Goal: Transaction & Acquisition: Book appointment/travel/reservation

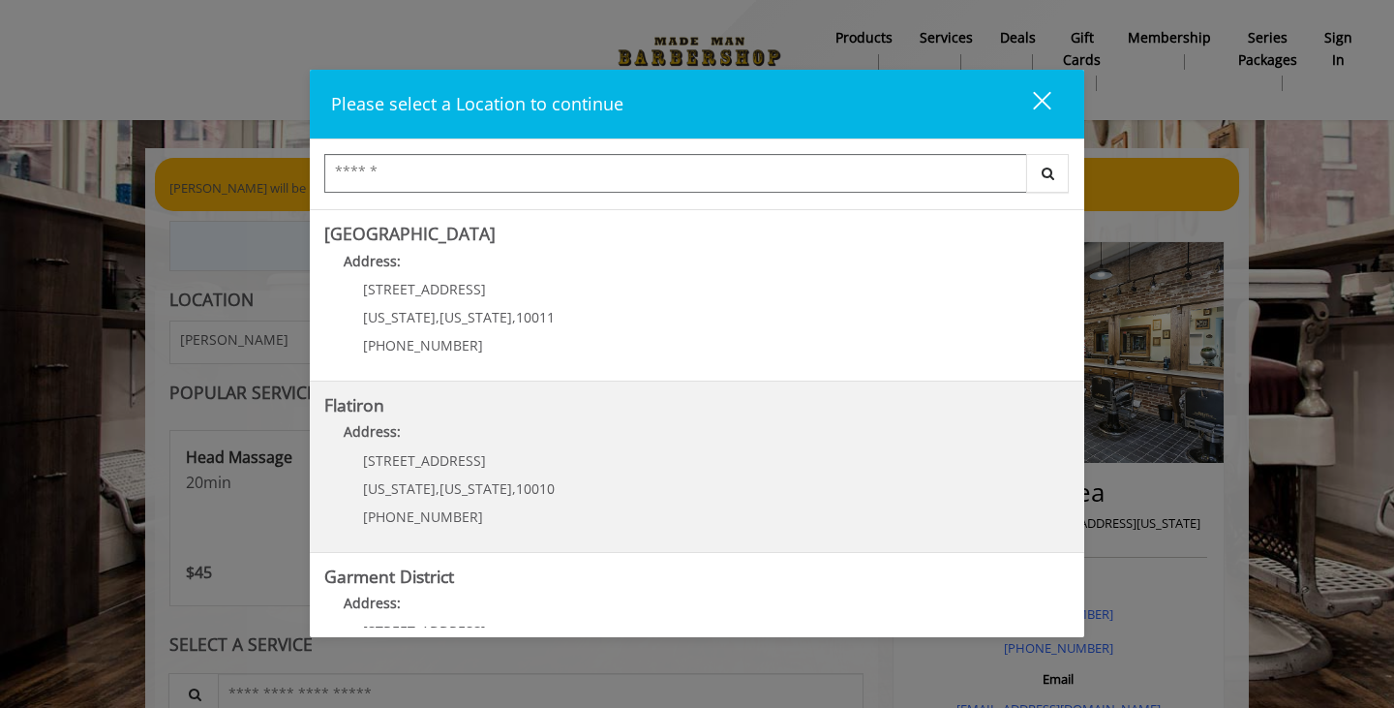
scroll to position [336, 0]
click at [736, 431] on "Address:" at bounding box center [696, 434] width 745 height 31
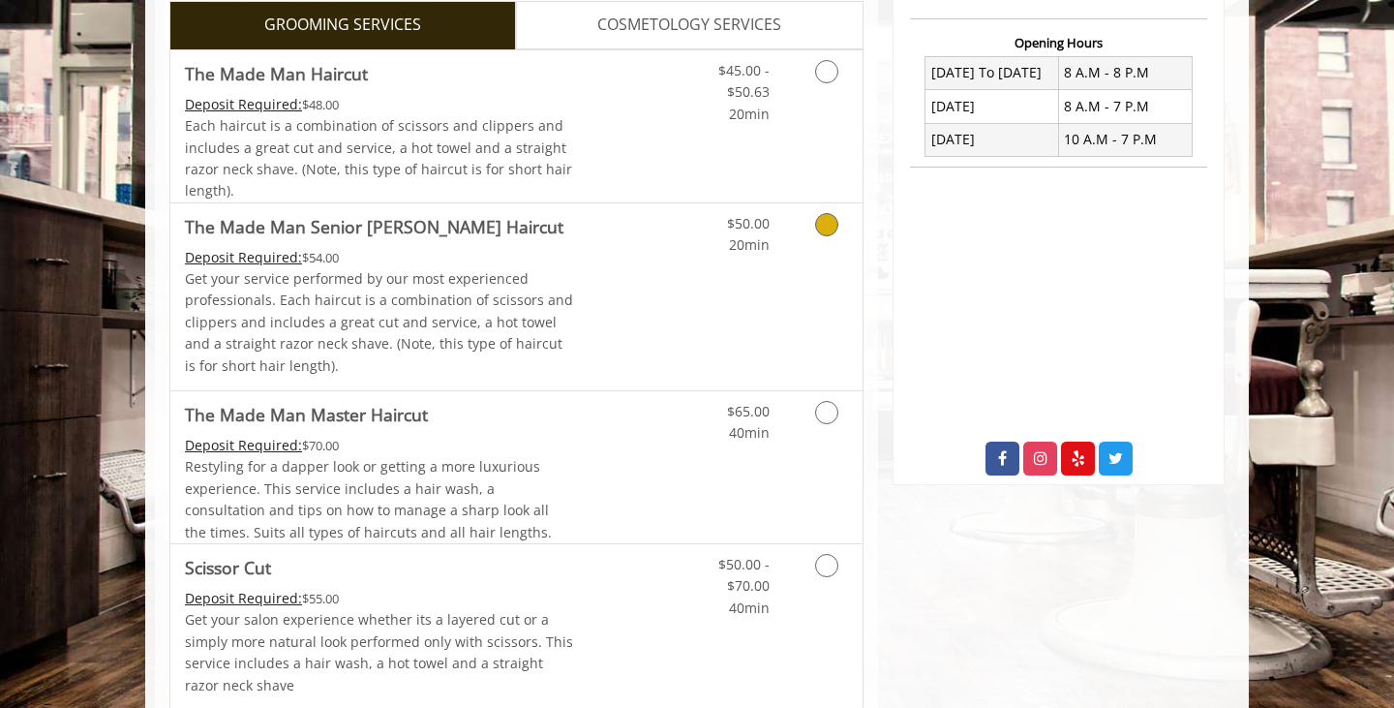
scroll to position [472, 0]
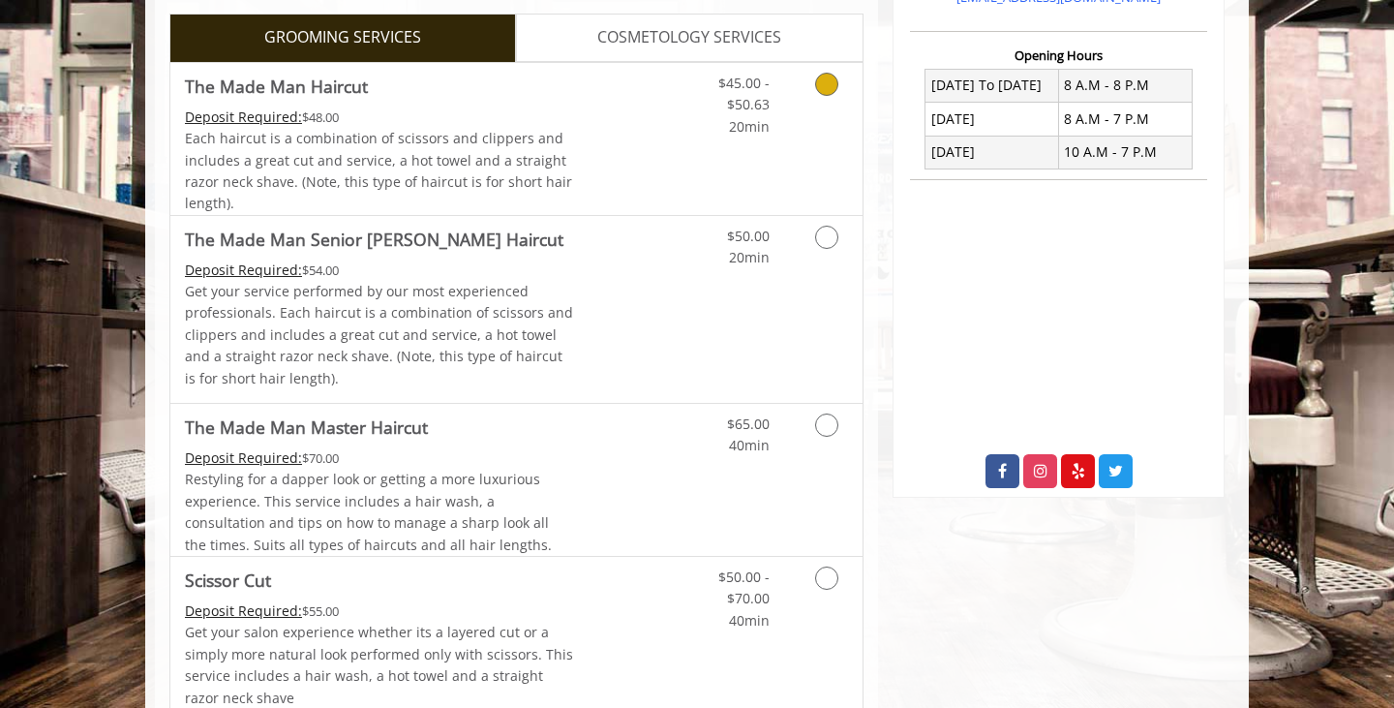
click at [833, 79] on icon "Grooming services" at bounding box center [826, 84] width 23 height 23
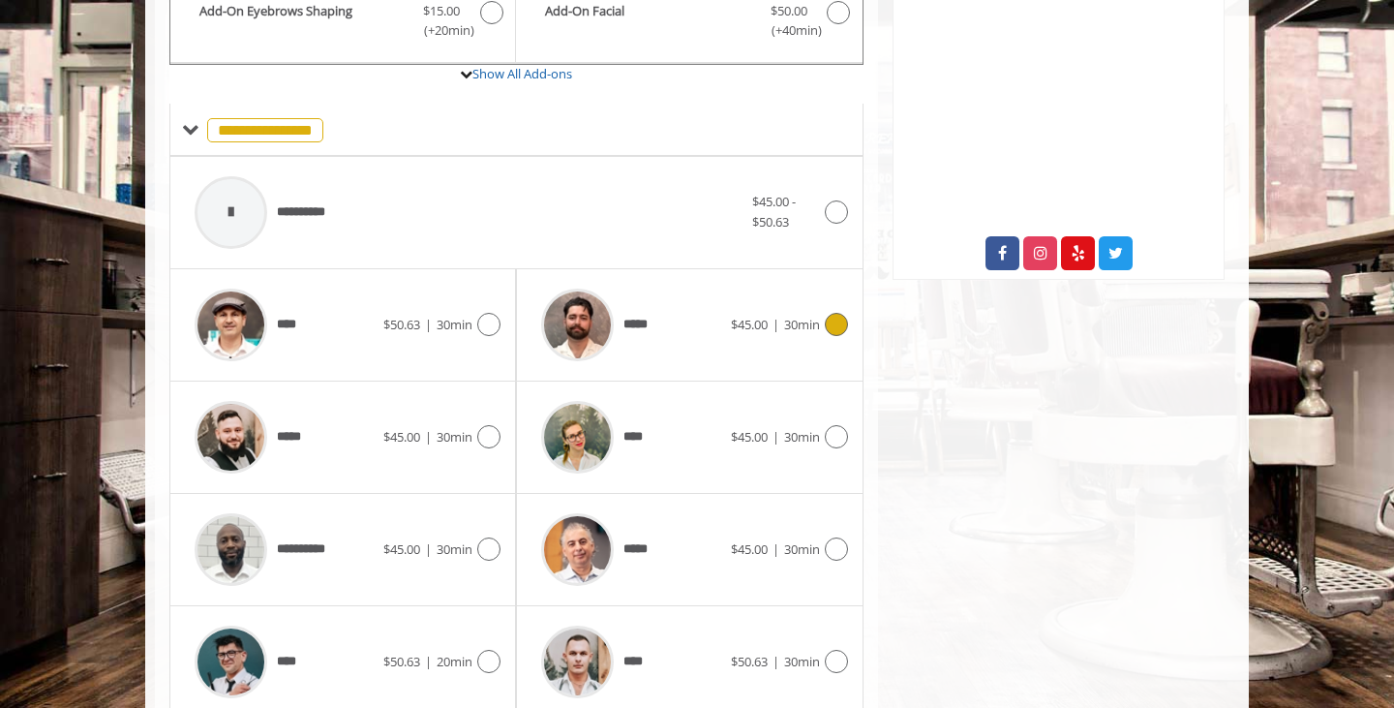
scroll to position [691, 0]
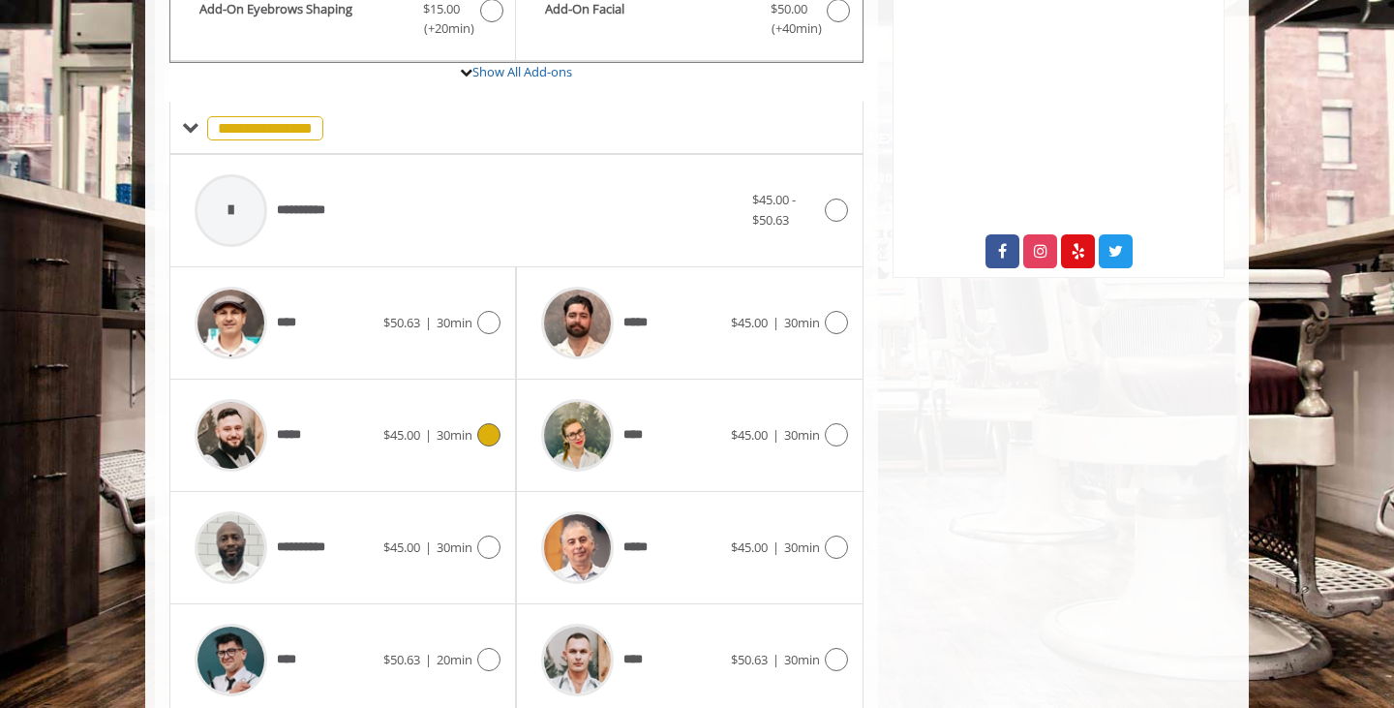
click at [498, 427] on icon at bounding box center [488, 434] width 23 height 23
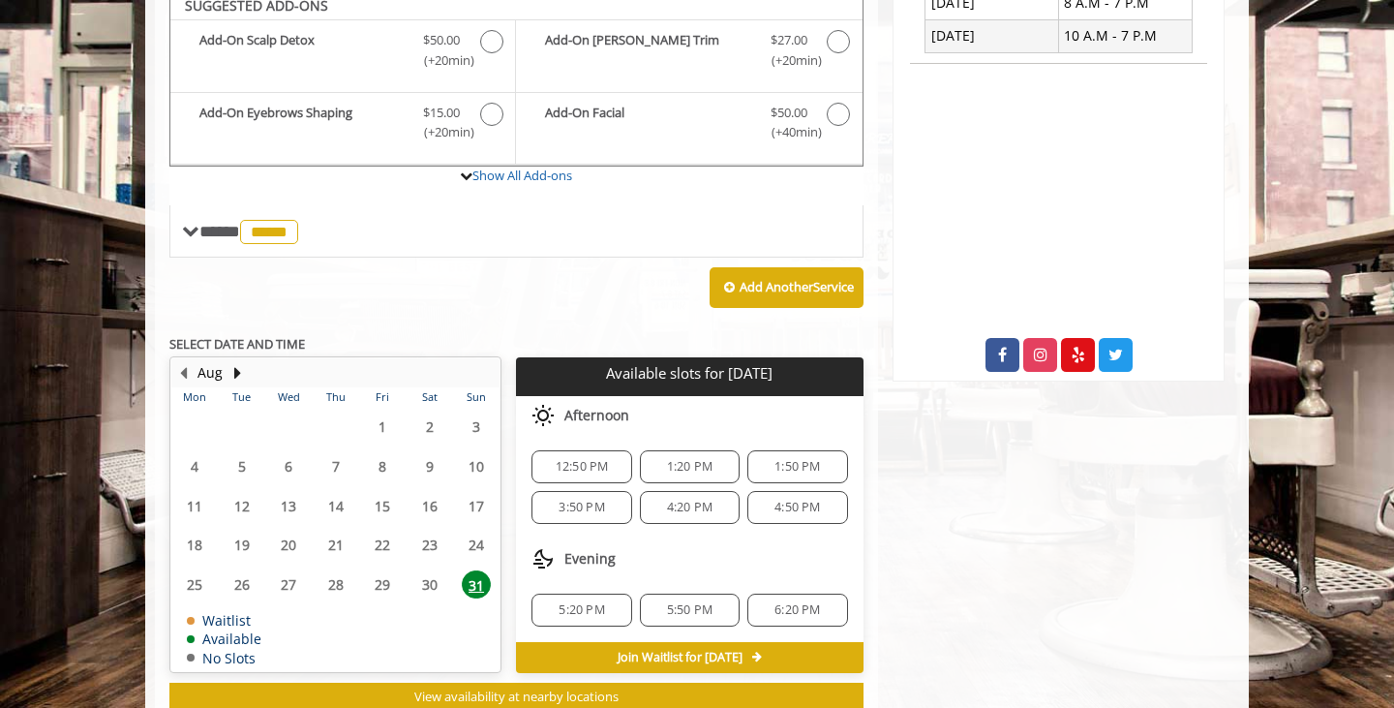
scroll to position [623, 0]
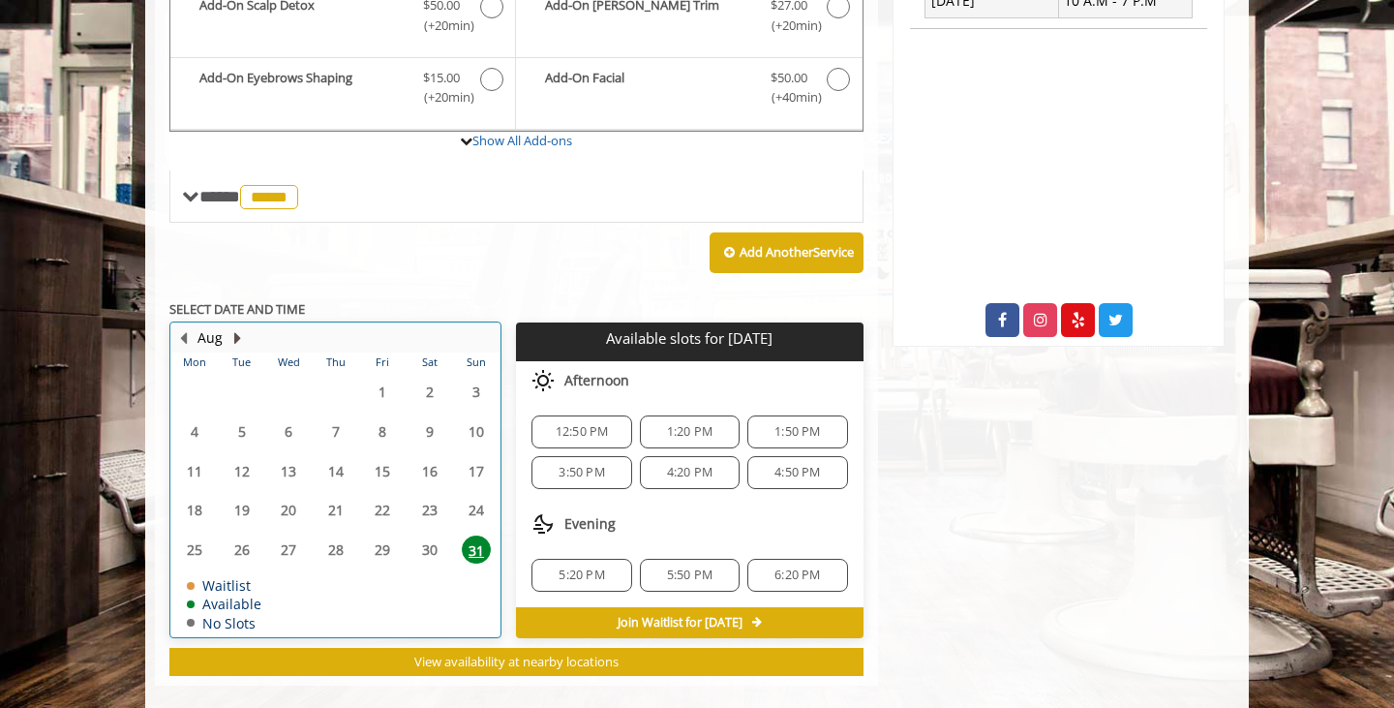
click at [240, 327] on button "Next Month" at bounding box center [236, 337] width 15 height 21
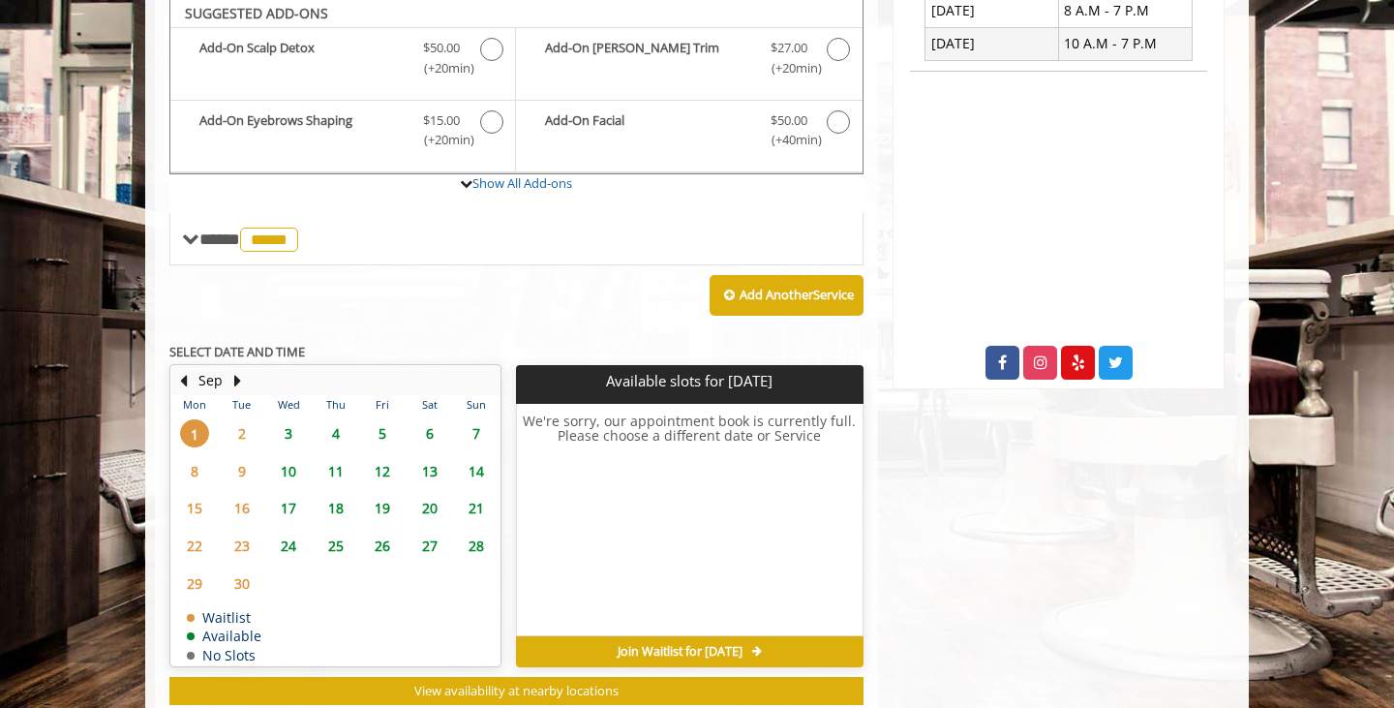
scroll to position [570, 0]
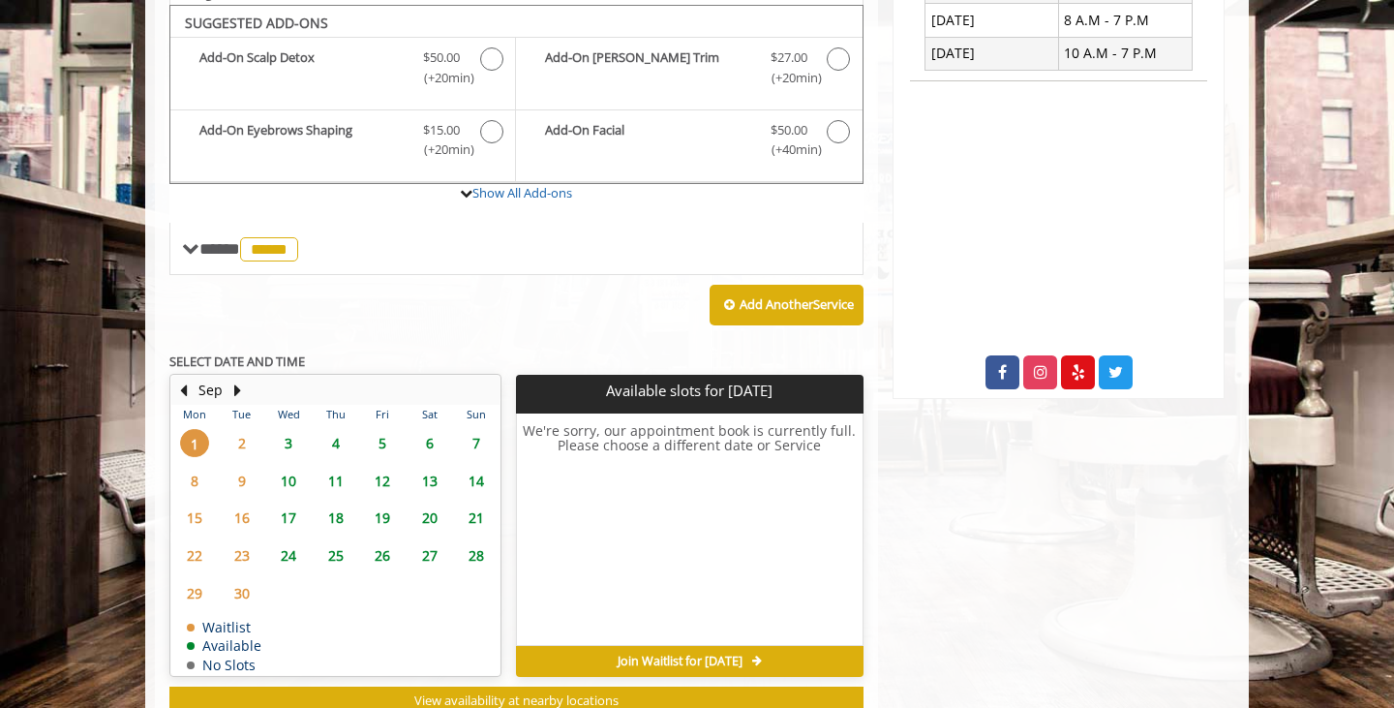
click at [289, 435] on span "3" at bounding box center [288, 443] width 29 height 28
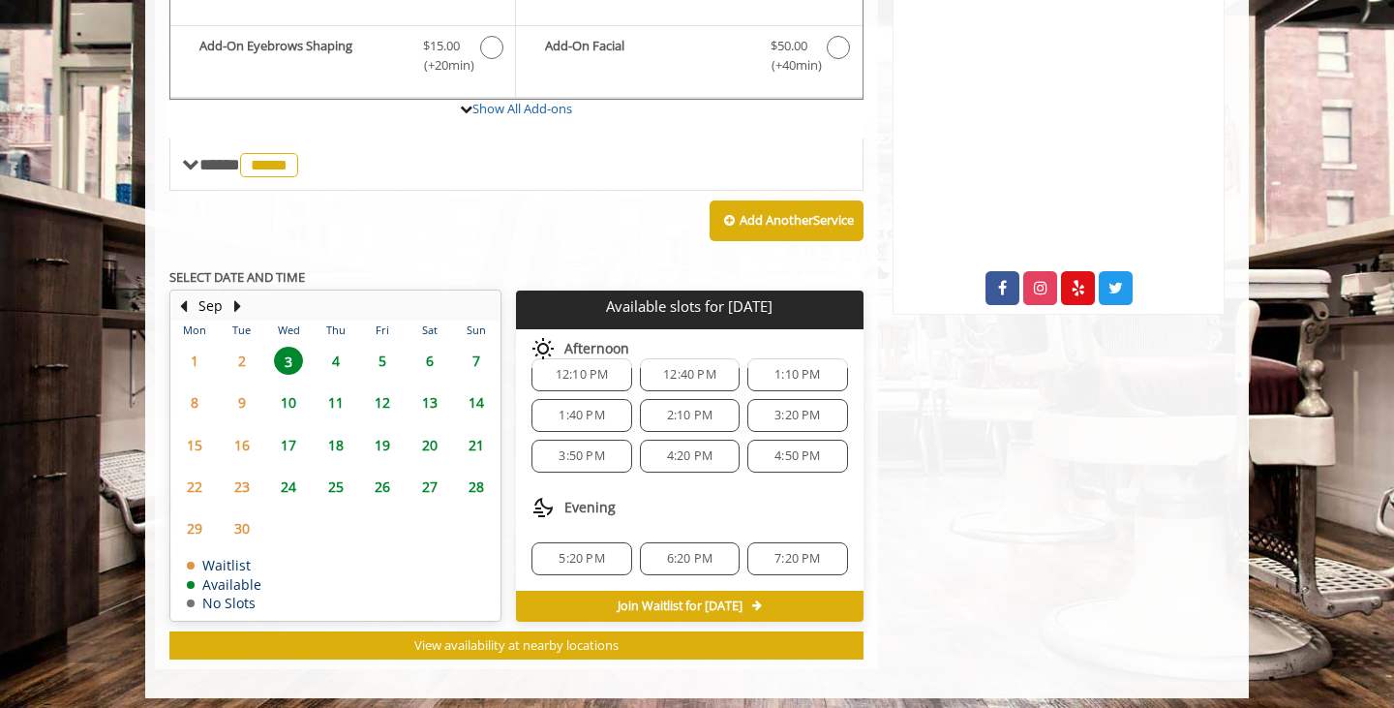
scroll to position [654, 0]
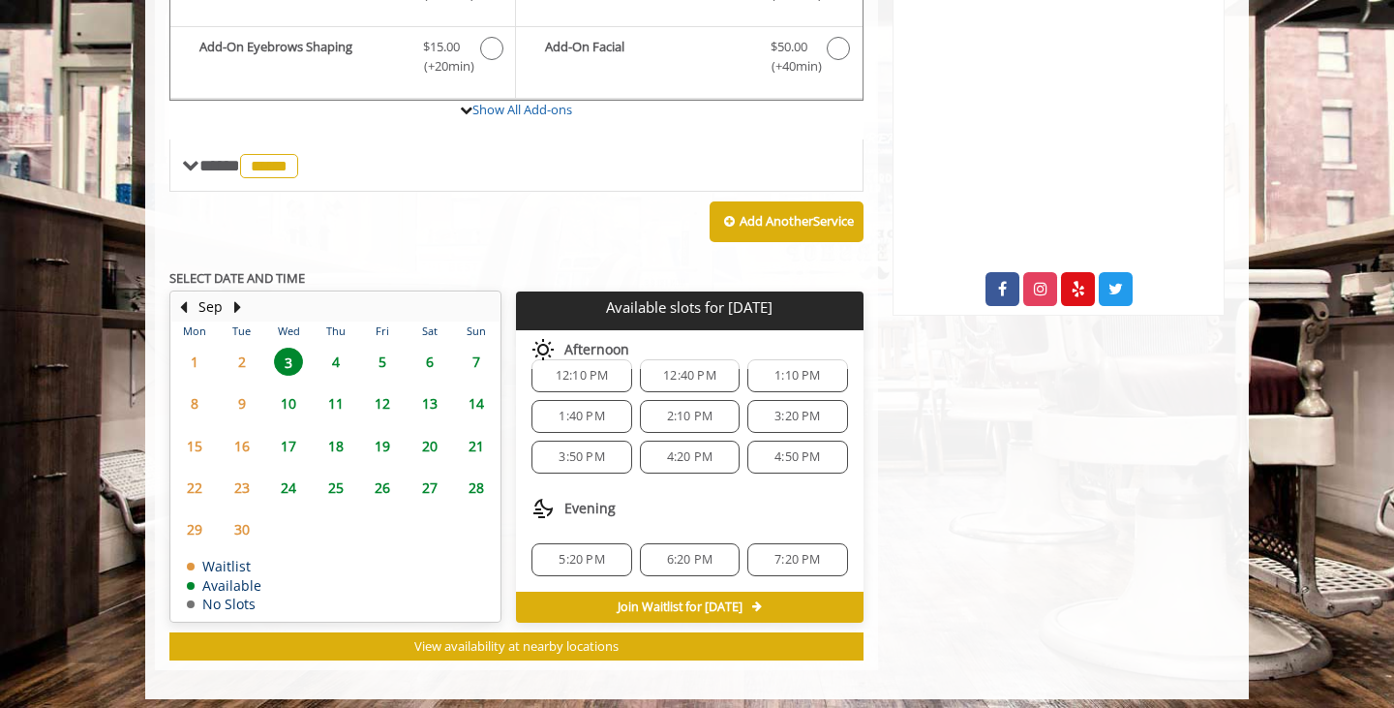
click at [595, 554] on span "5:20 PM" at bounding box center [582, 559] width 46 height 15
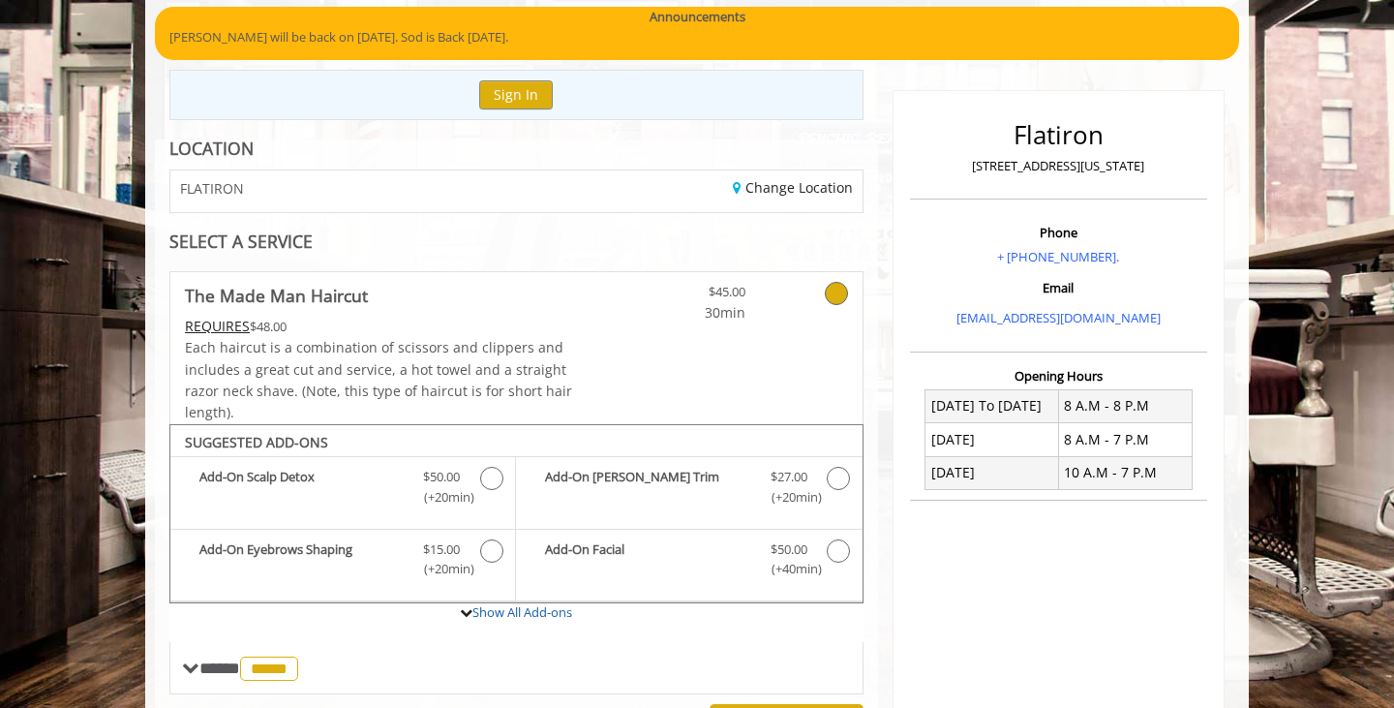
scroll to position [150, 0]
